Goal: Check status: Check status

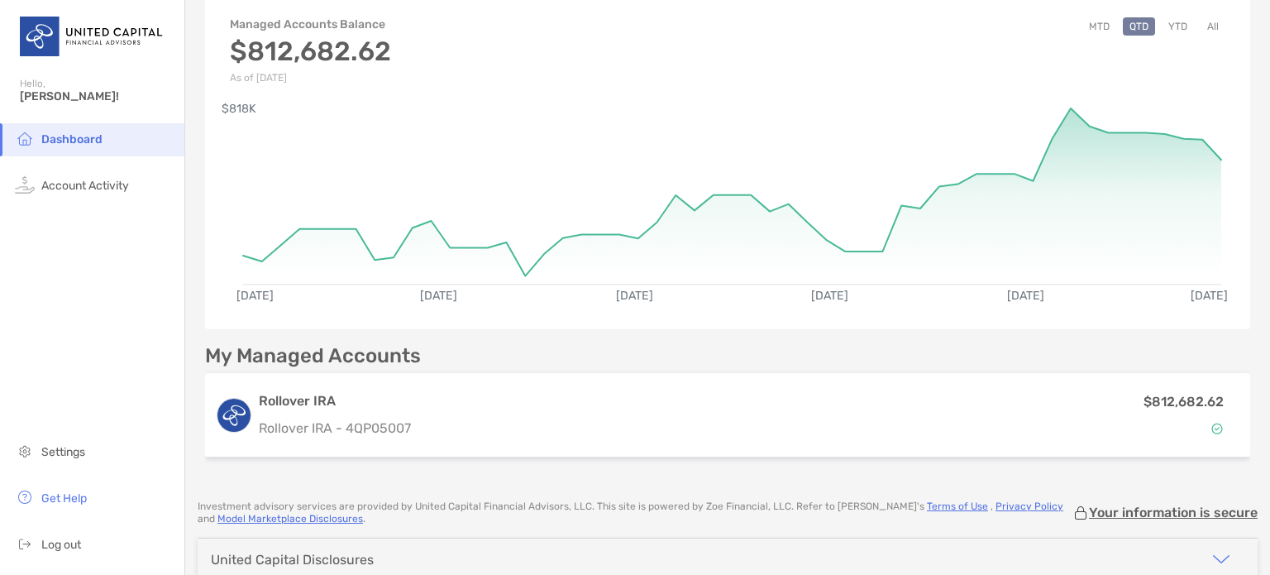
scroll to position [95, 0]
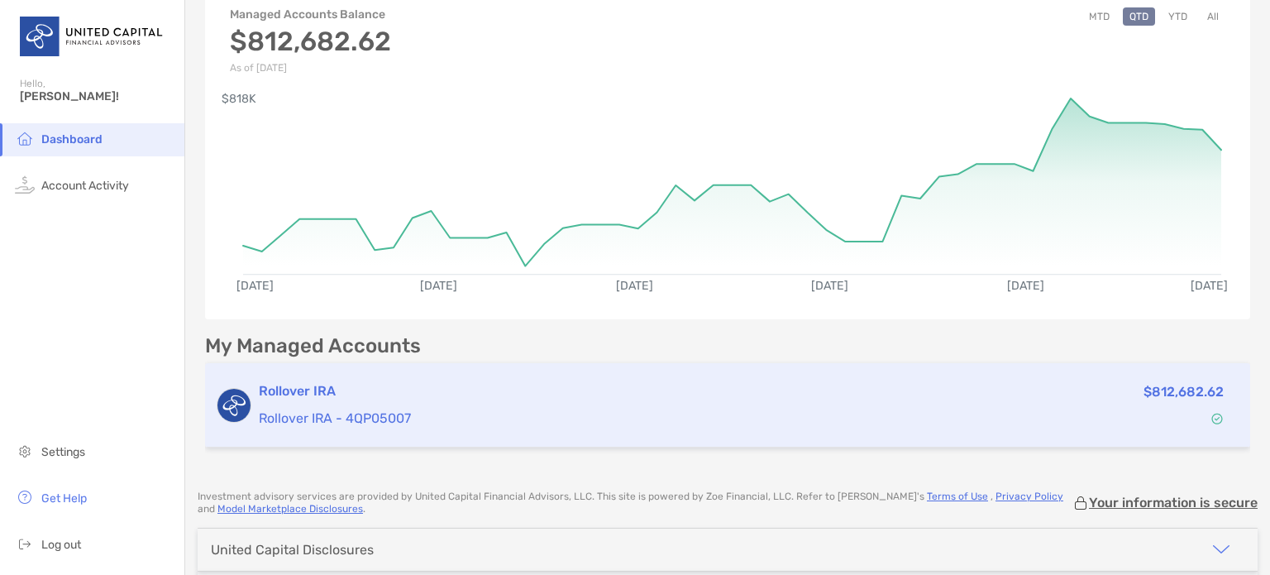
click at [755, 423] on p "Rollover IRA - 4QP05007" at bounding box center [586, 418] width 654 height 21
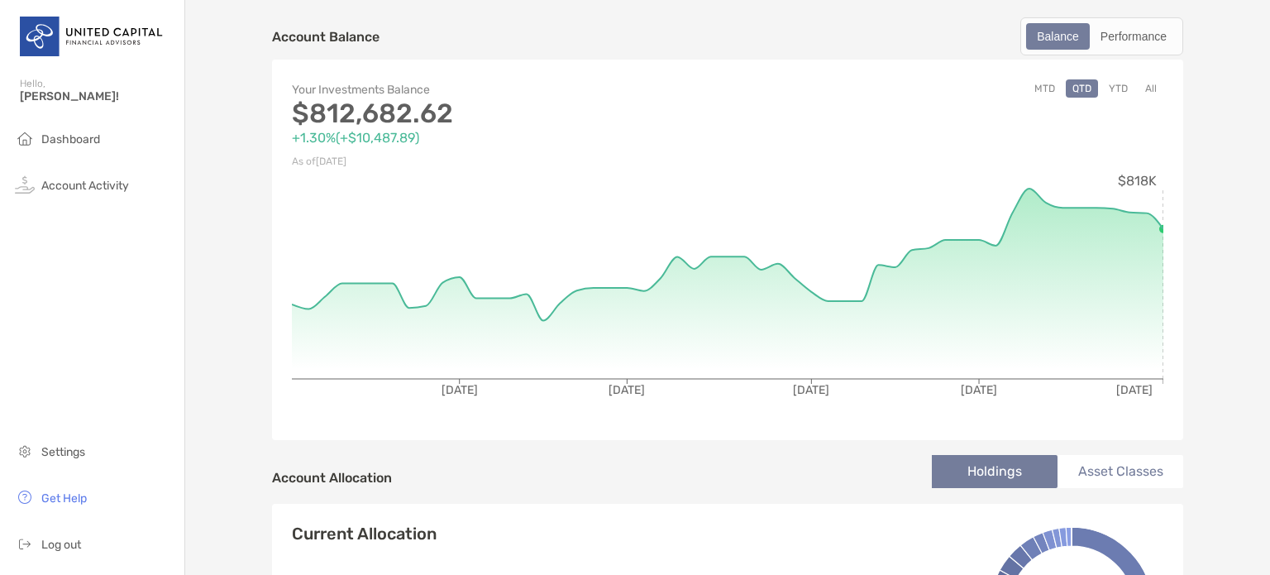
scroll to position [17, 0]
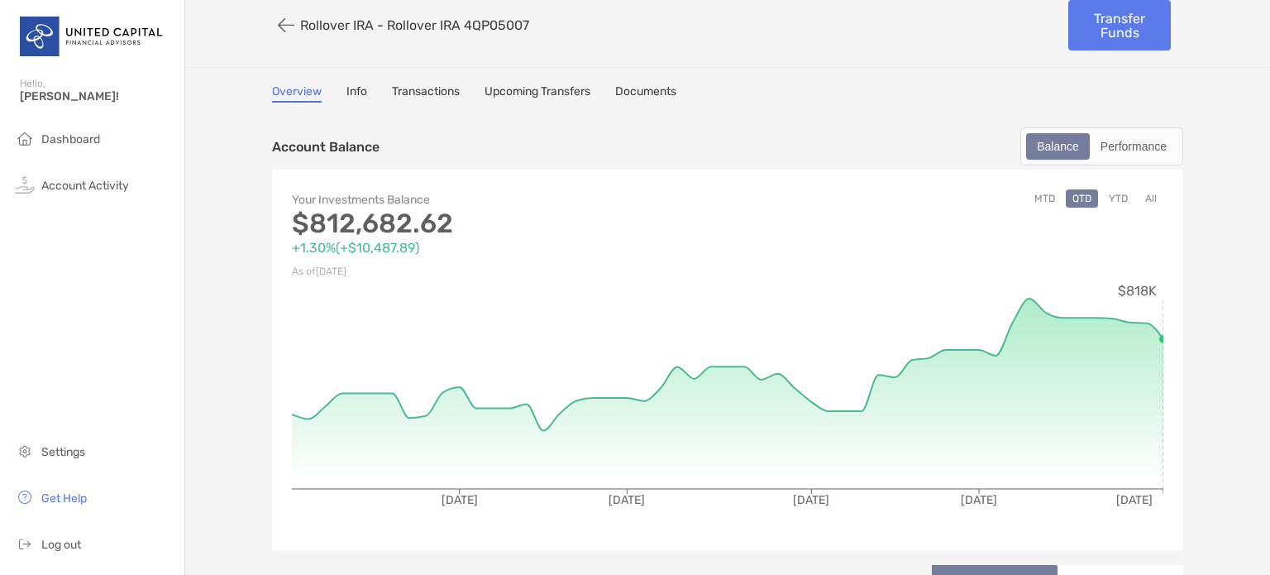
click at [1113, 185] on div "Your Investments Balance $812,682.62 +1.30% ( +$10,487.89 ) As of [DATE] MTD QT…" at bounding box center [727, 360] width 911 height 380
click at [1111, 194] on button "YTD" at bounding box center [1118, 198] width 32 height 18
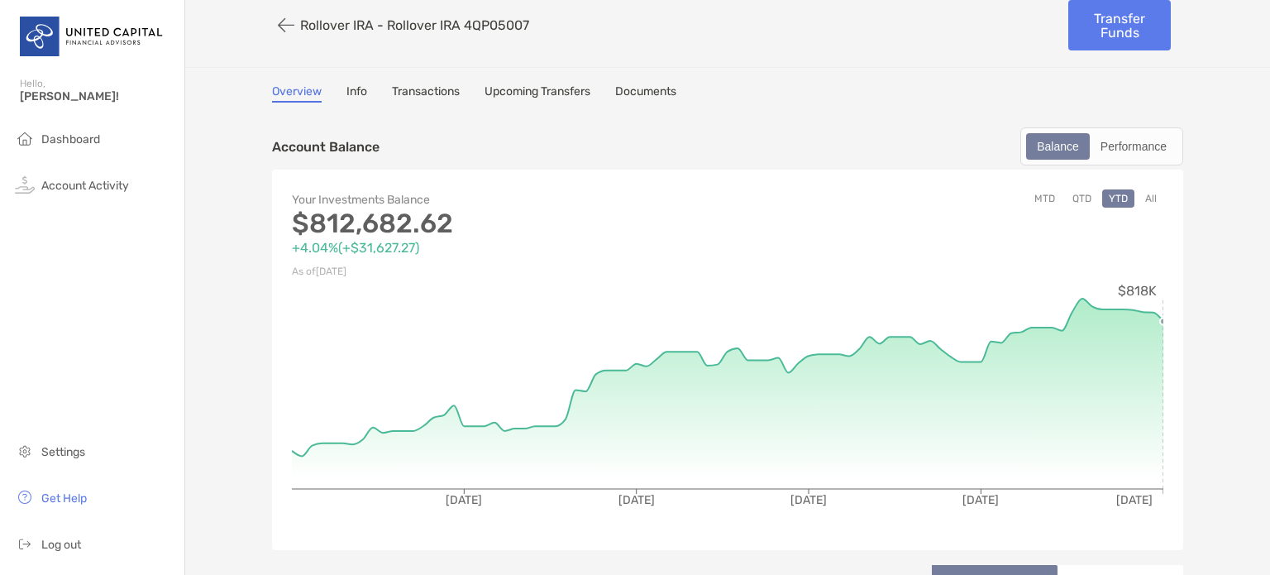
click at [1160, 318] on circle at bounding box center [1163, 321] width 7 height 7
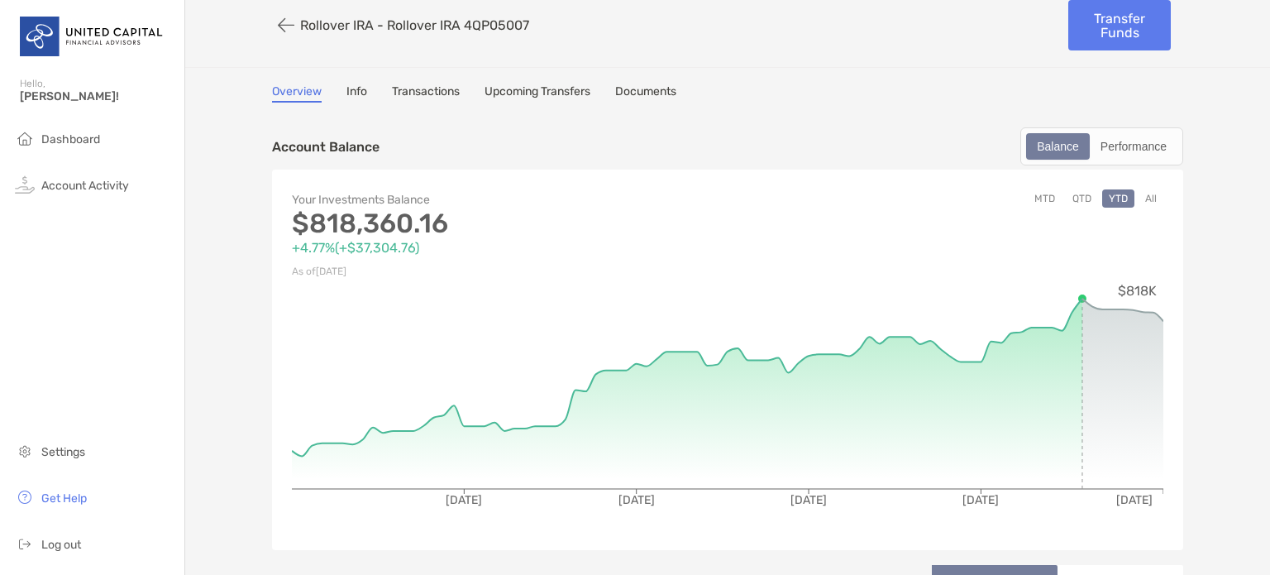
click at [1083, 299] on icon at bounding box center [1123, 310] width 81 height 22
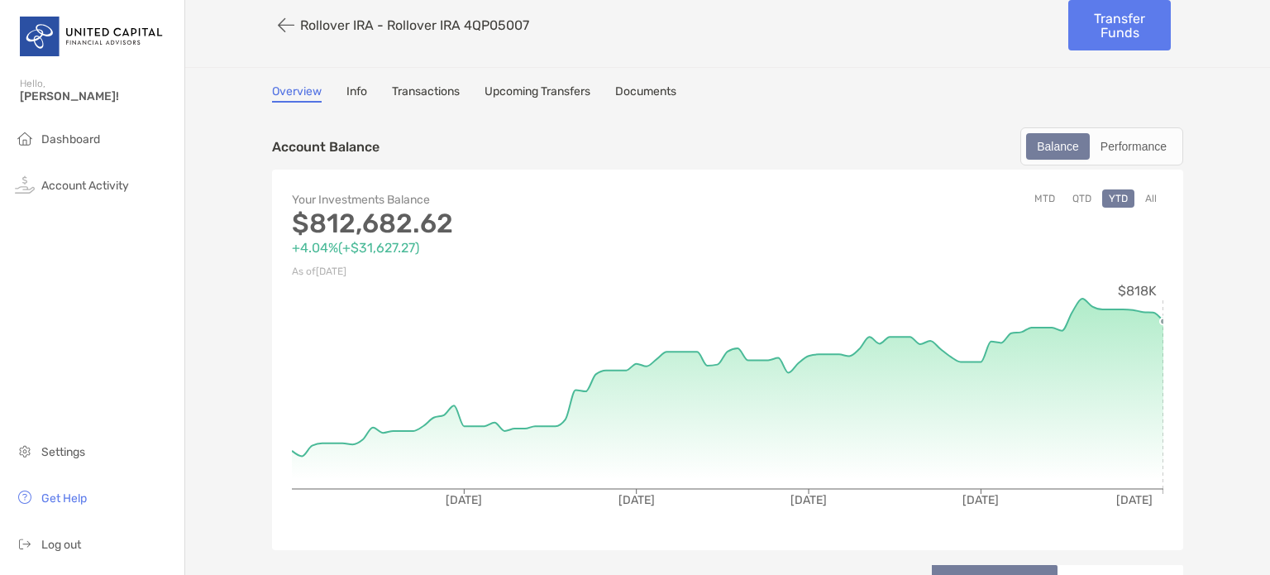
click at [1154, 315] on icon at bounding box center [728, 377] width 872 height 157
click at [288, 91] on link "Overview" at bounding box center [297, 93] width 50 height 18
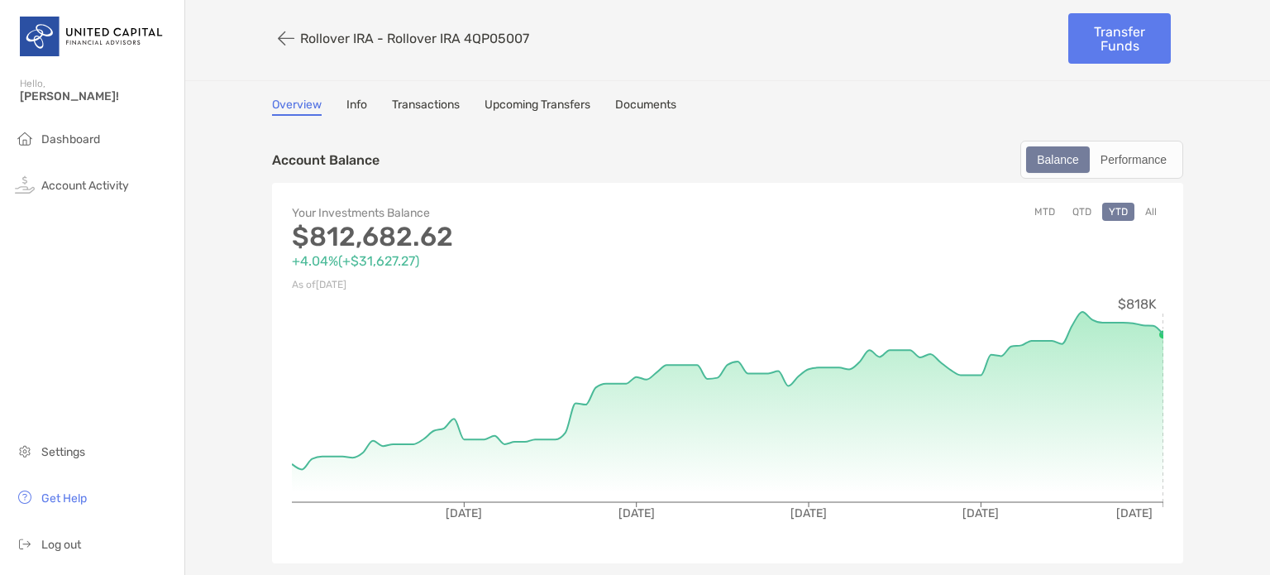
click at [1145, 208] on button "All" at bounding box center [1151, 212] width 25 height 18
click at [278, 38] on button "button" at bounding box center [286, 38] width 28 height 31
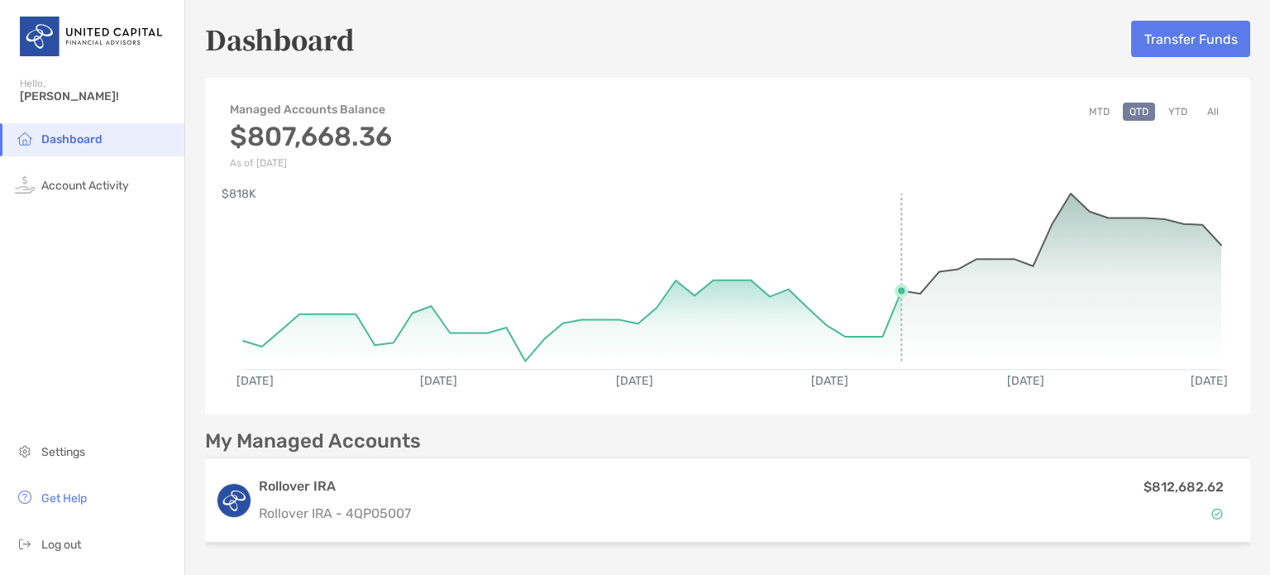
drag, startPoint x: 1240, startPoint y: 289, endPoint x: 848, endPoint y: 275, distance: 393.1
click at [848, 275] on div "Dashboard Transfer Funds Managed Accounts Balance $807,668.36 As of [DATE] MTD …" at bounding box center [727, 284] width 1085 height 569
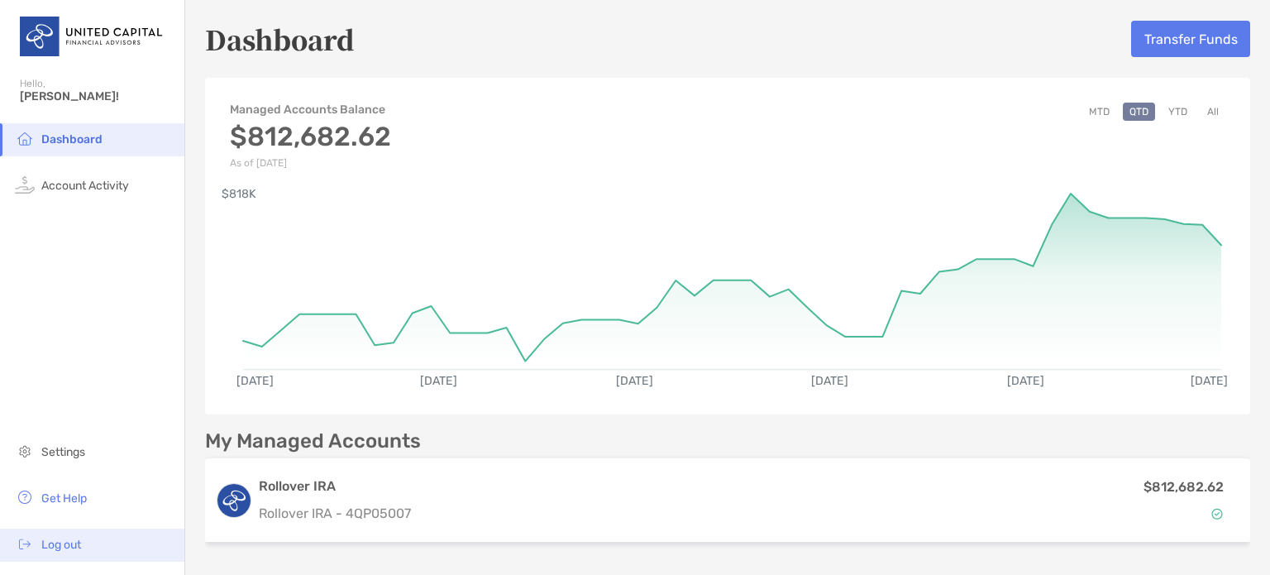
click at [62, 546] on span "Log out" at bounding box center [61, 545] width 40 height 14
